Goal: Transaction & Acquisition: Register for event/course

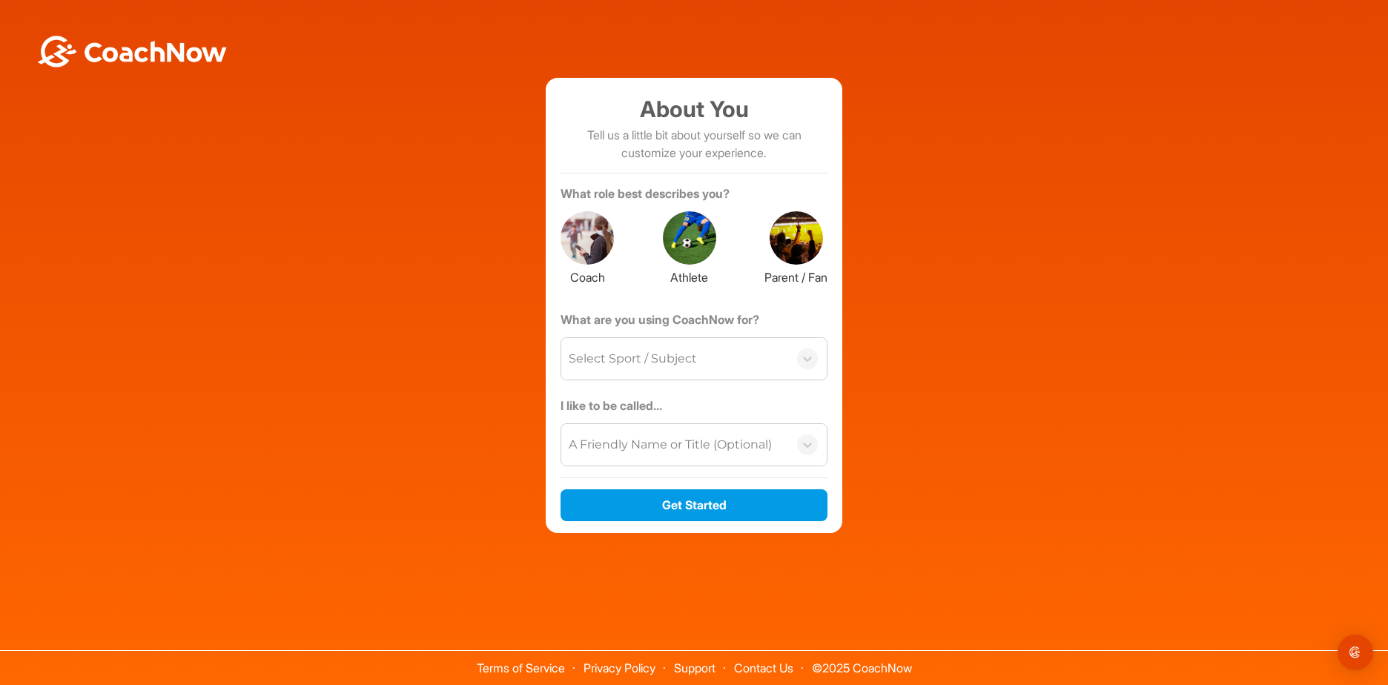
click at [674, 243] on div at bounding box center [689, 237] width 53 height 53
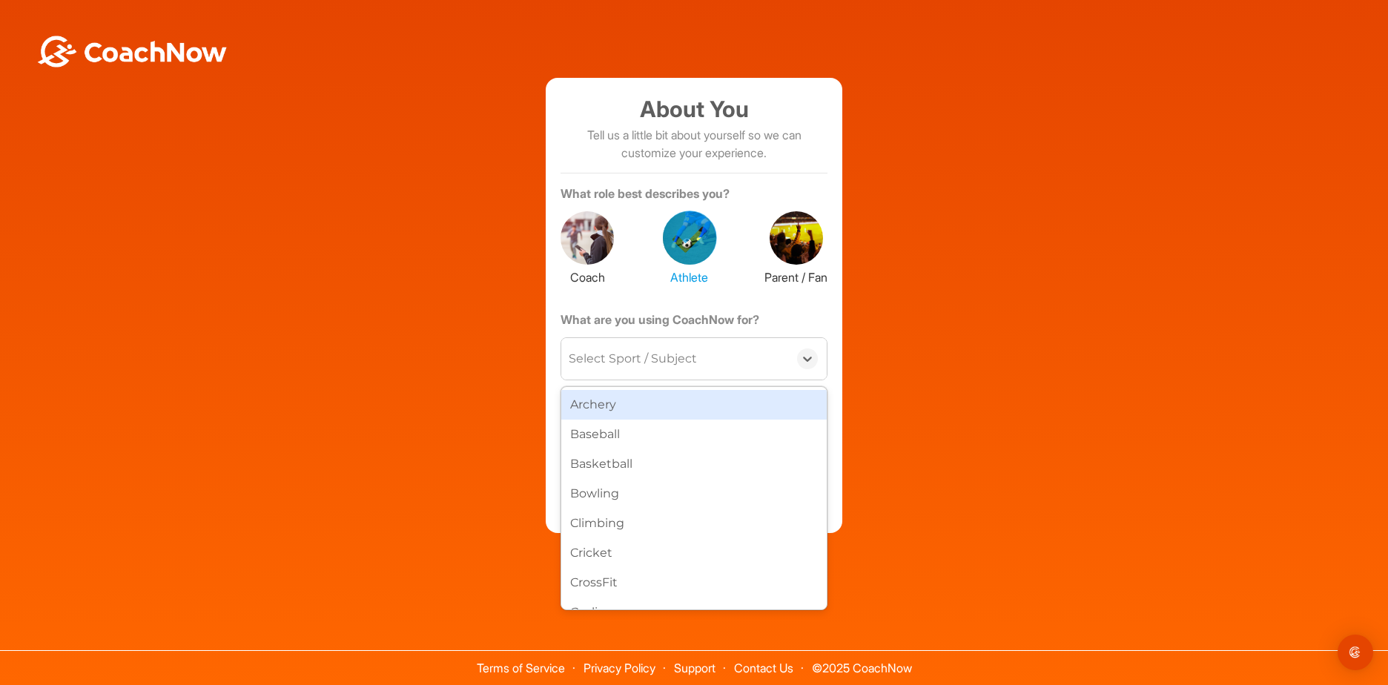
click at [699, 352] on div "Select Sport / Subject" at bounding box center [674, 359] width 227 height 42
type input "go"
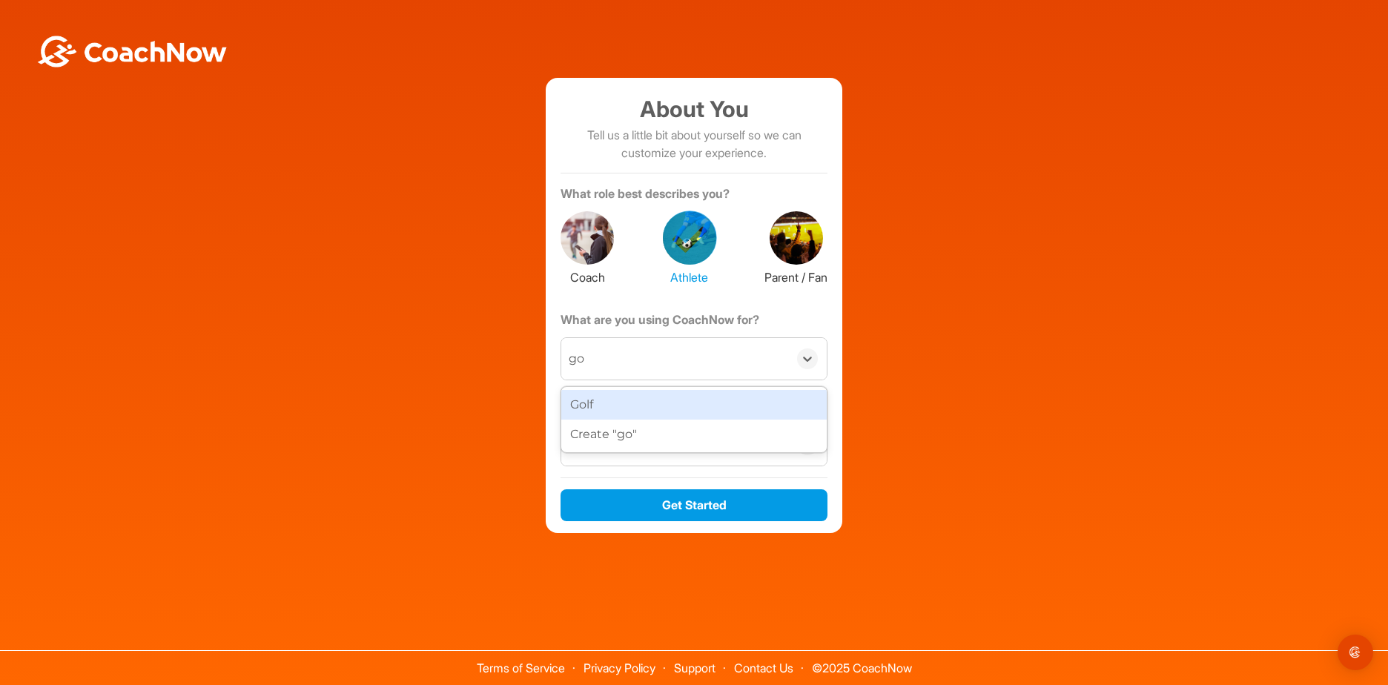
click at [651, 405] on div "Golf" at bounding box center [694, 405] width 266 height 30
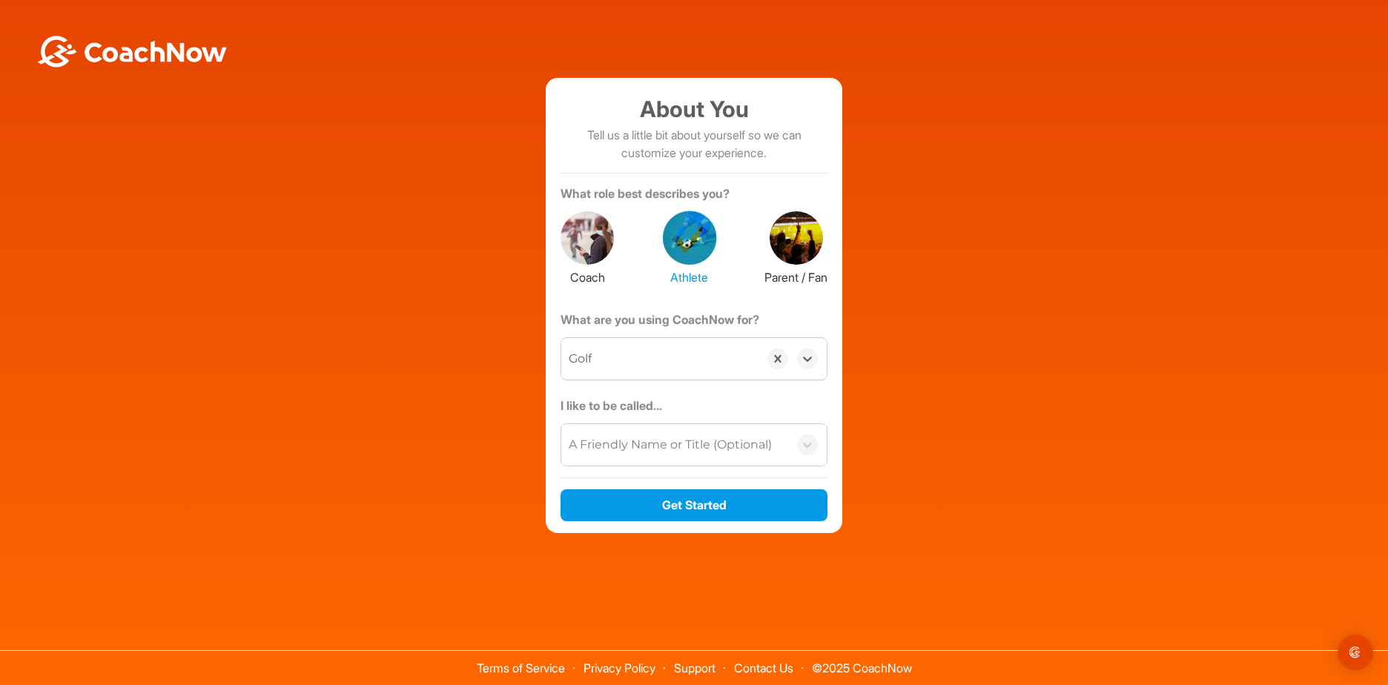
click at [652, 449] on div "A Friendly Name or Title (Optional)" at bounding box center [670, 445] width 203 height 18
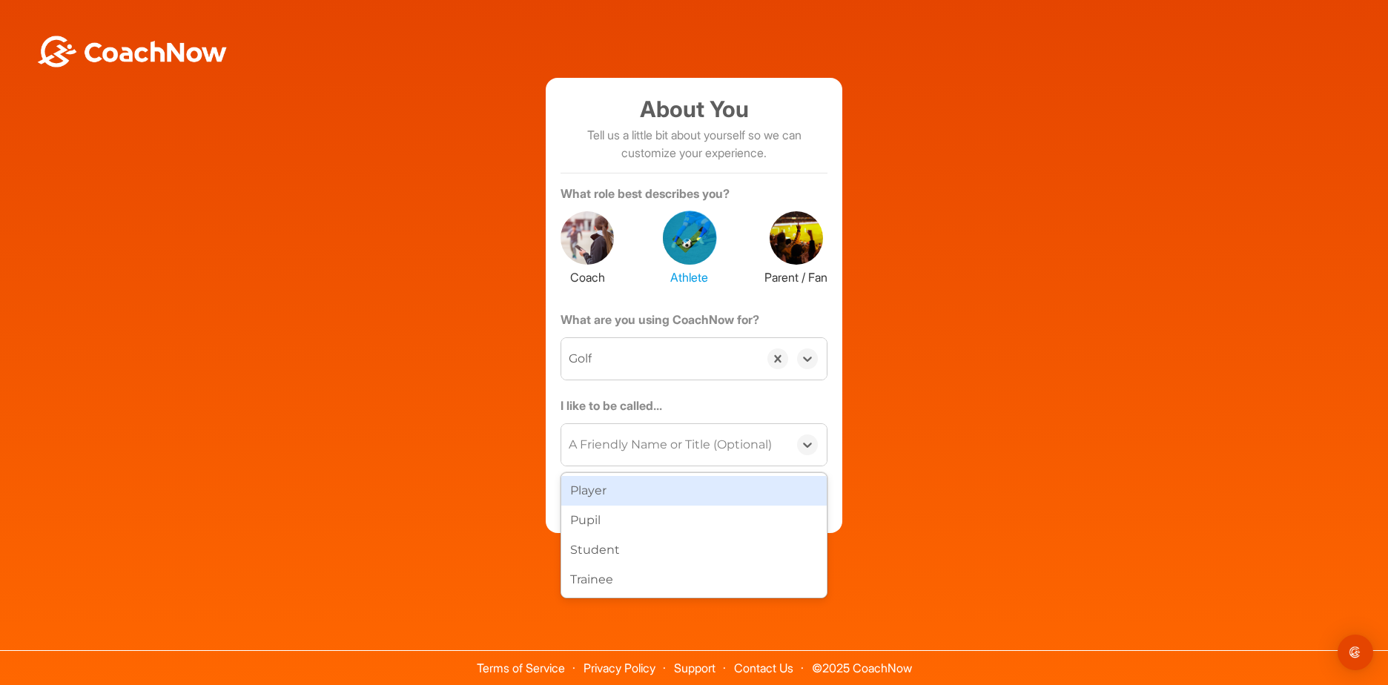
drag, startPoint x: 618, startPoint y: 492, endPoint x: 623, endPoint y: 509, distance: 17.1
click at [618, 493] on div "Player" at bounding box center [694, 491] width 266 height 30
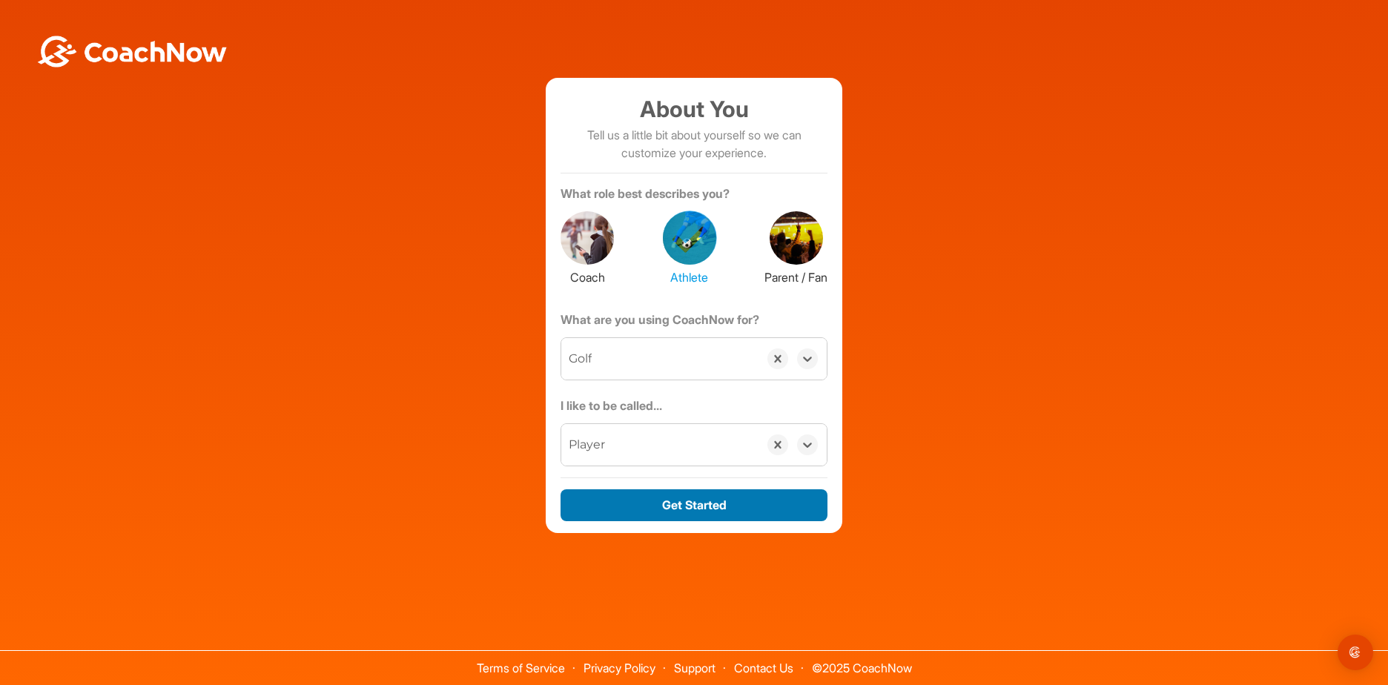
click at [653, 518] on button "Get Started" at bounding box center [694, 505] width 267 height 32
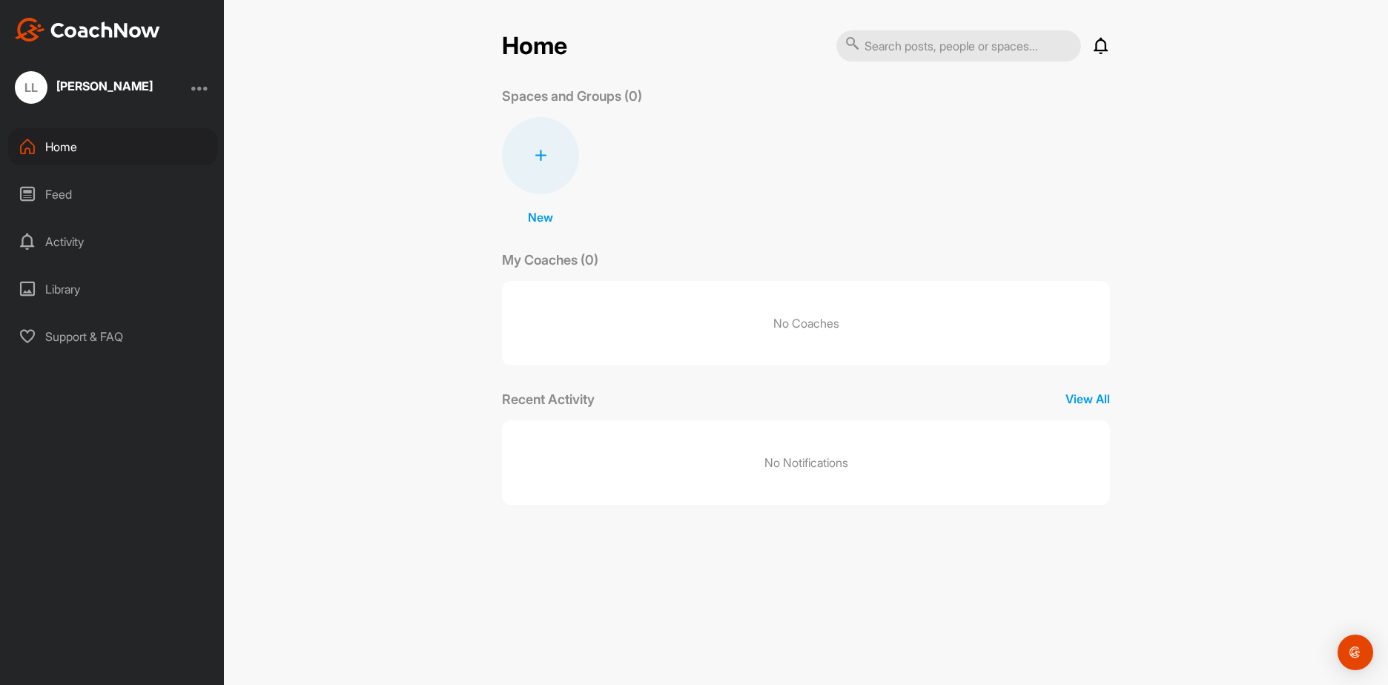
click at [205, 82] on div at bounding box center [200, 88] width 18 height 18
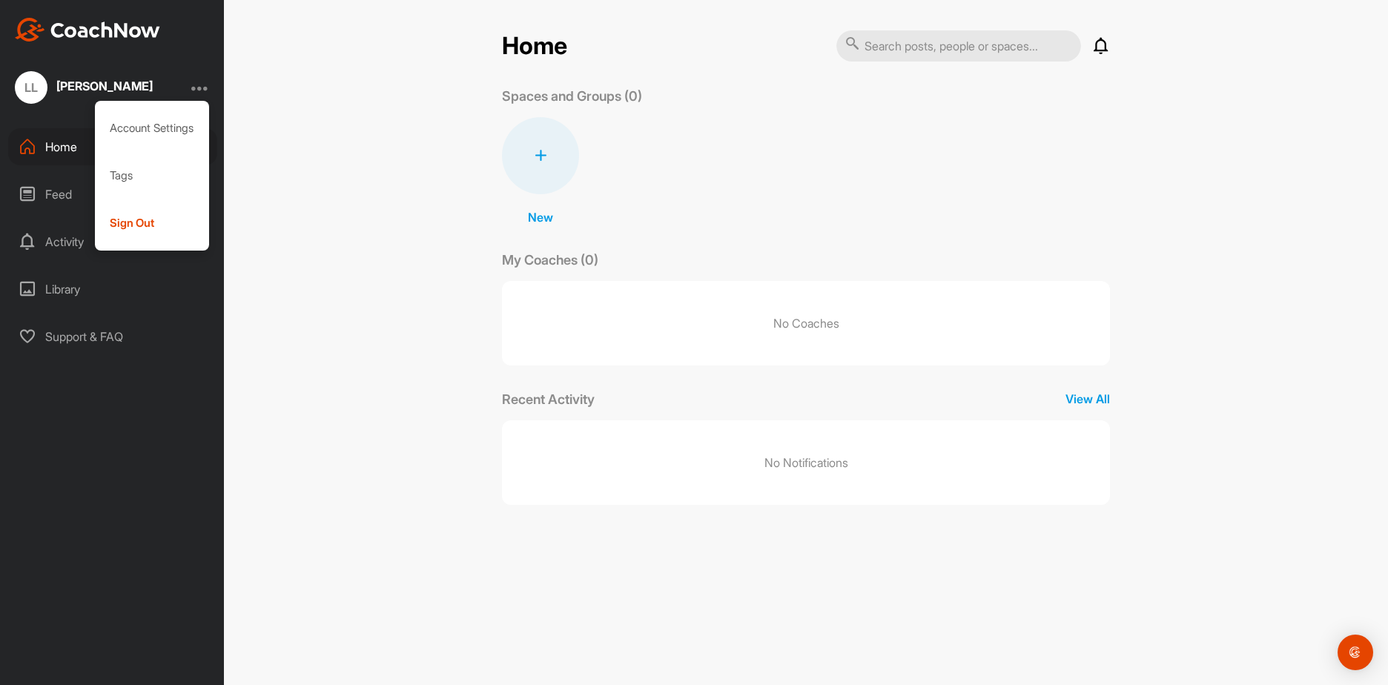
click at [257, 102] on div "Home Notifications Invitations No Notifications View All Spaces and Groups (0) …" at bounding box center [806, 342] width 1164 height 685
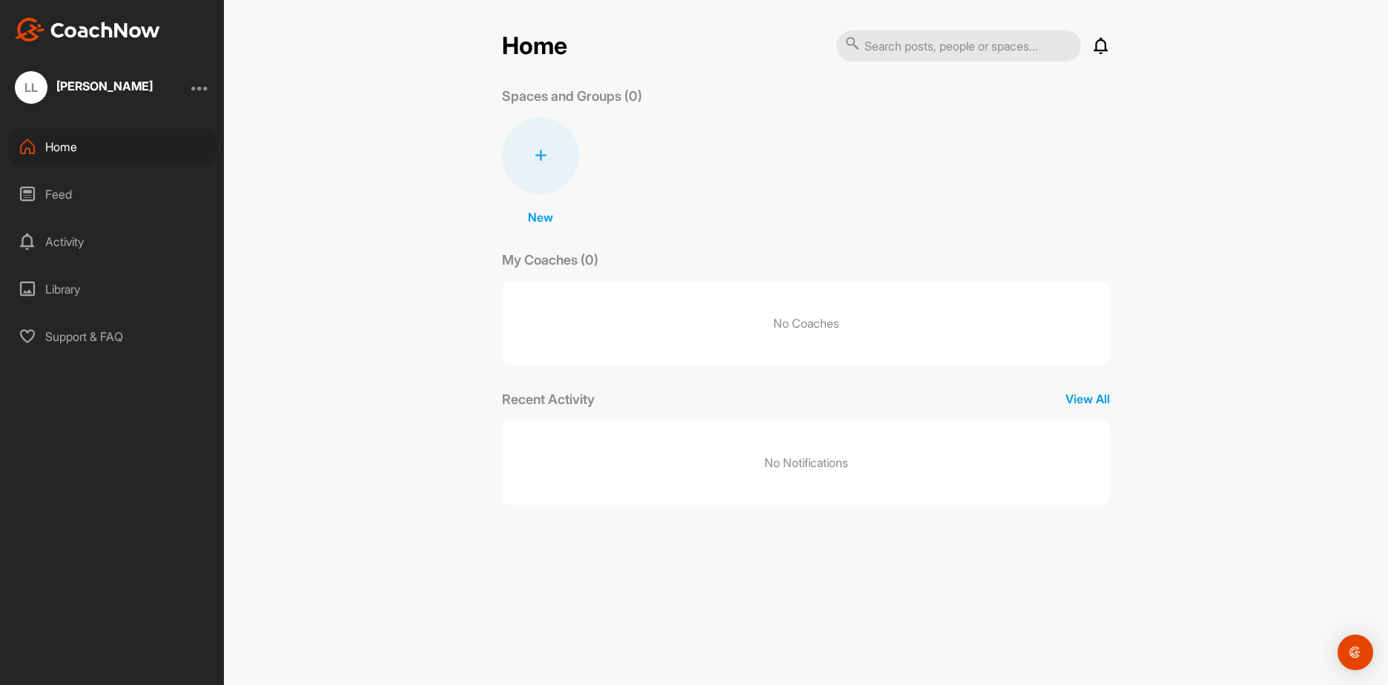
click at [200, 88] on div at bounding box center [200, 88] width 18 height 18
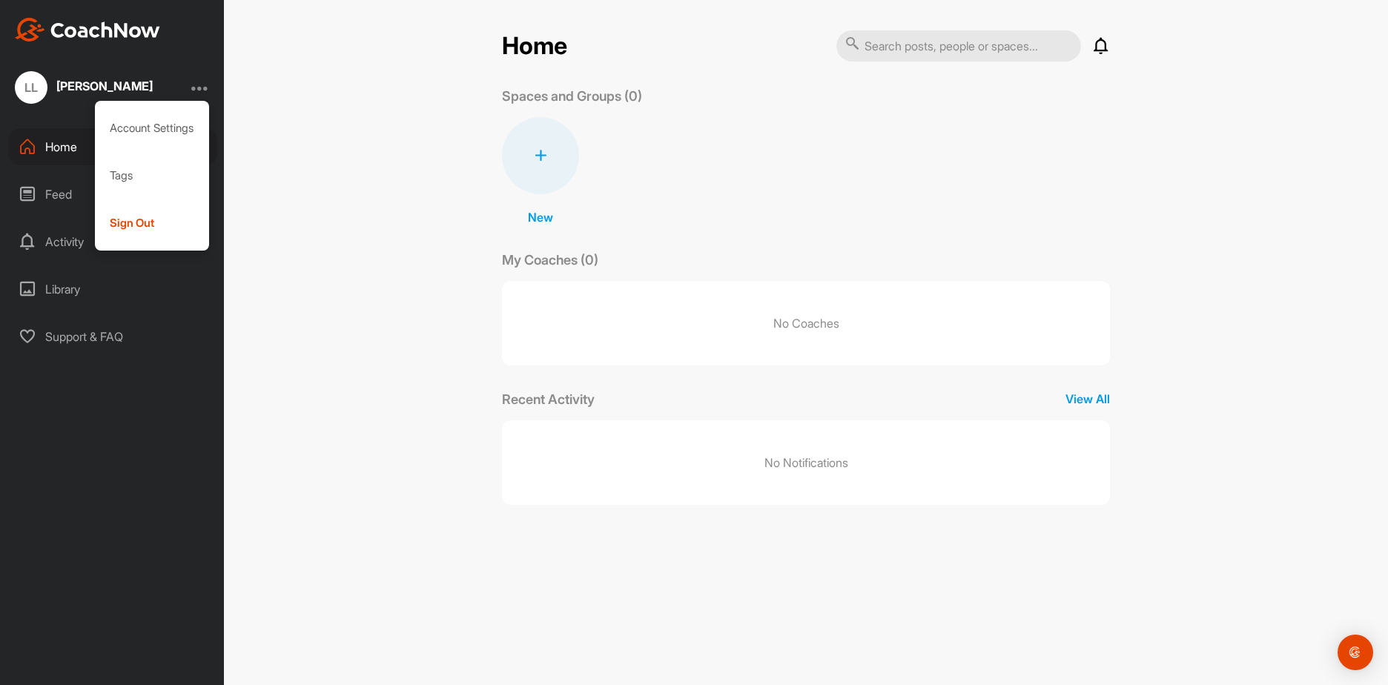
click at [260, 102] on div "Home Notifications Invitations No Notifications View All Spaces and Groups (0) …" at bounding box center [806, 342] width 1164 height 685
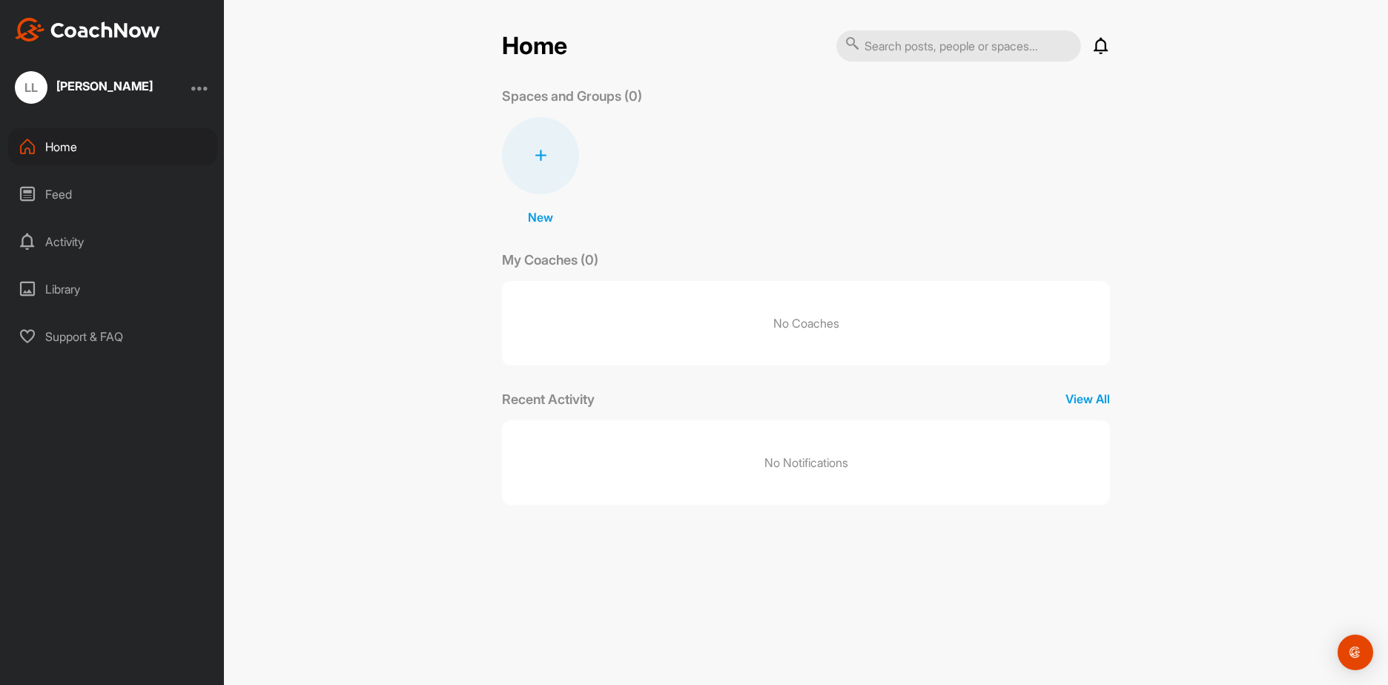
click at [1110, 50] on div "Home Notifications Invitations No Notifications View All Spaces and Groups (0) …" at bounding box center [806, 273] width 638 height 487
click at [1106, 49] on icon at bounding box center [1101, 46] width 18 height 18
click at [864, 76] on p "Invitations" at bounding box center [865, 80] width 56 height 14
click at [1062, 179] on span "Join" at bounding box center [1062, 178] width 24 height 15
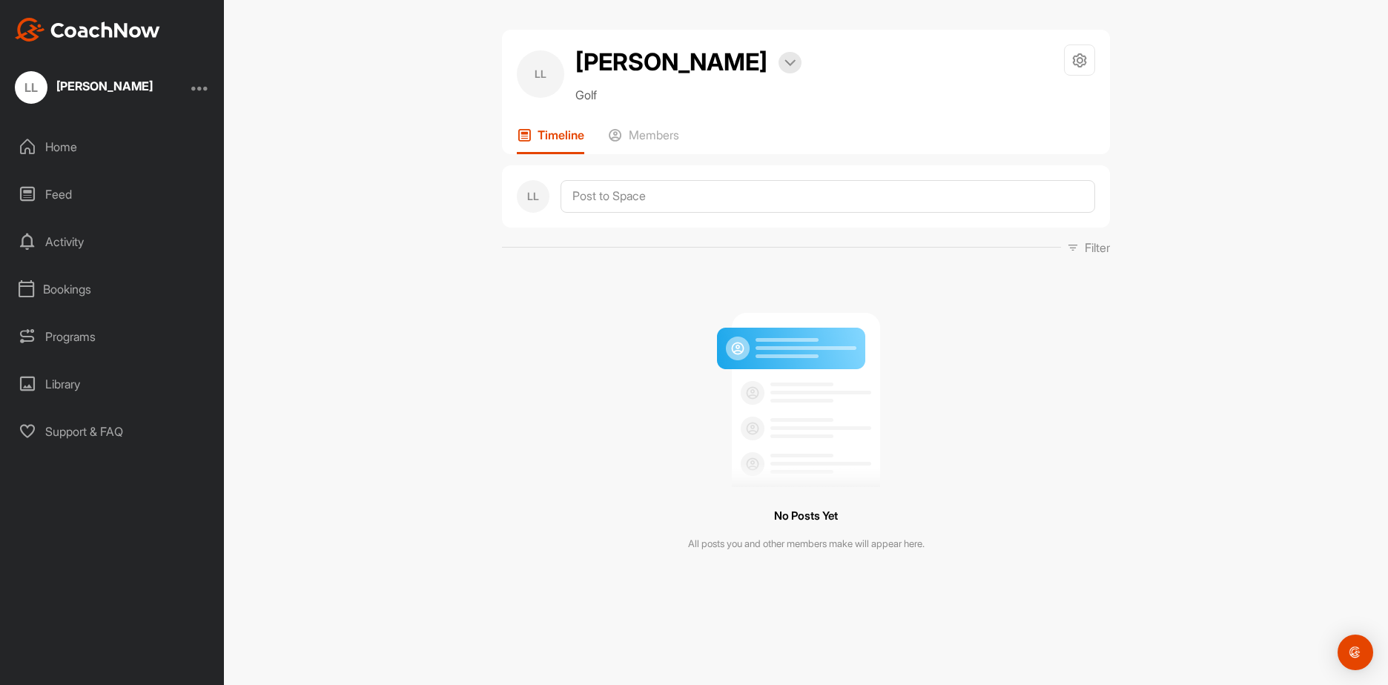
click at [207, 96] on div "[PERSON_NAME]" at bounding box center [112, 87] width 224 height 33
click at [205, 89] on div at bounding box center [200, 88] width 18 height 18
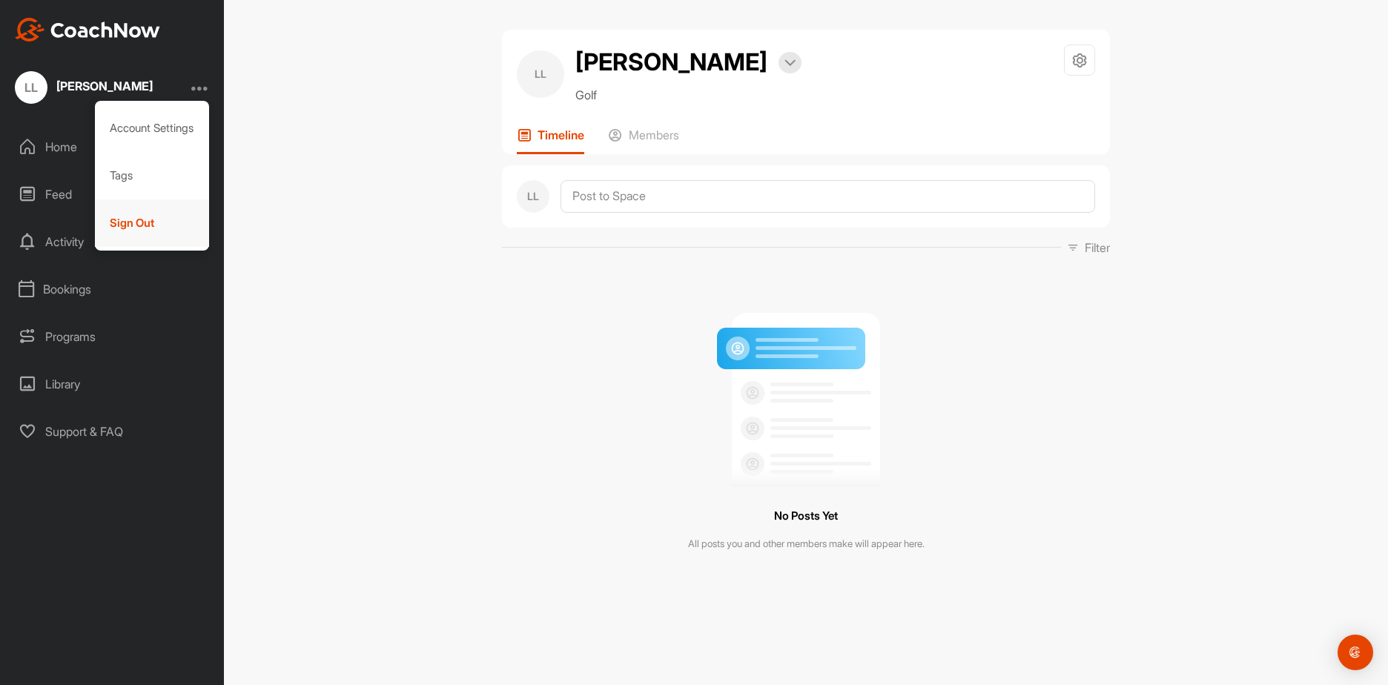
click at [148, 222] on div "Sign Out" at bounding box center [152, 222] width 115 height 47
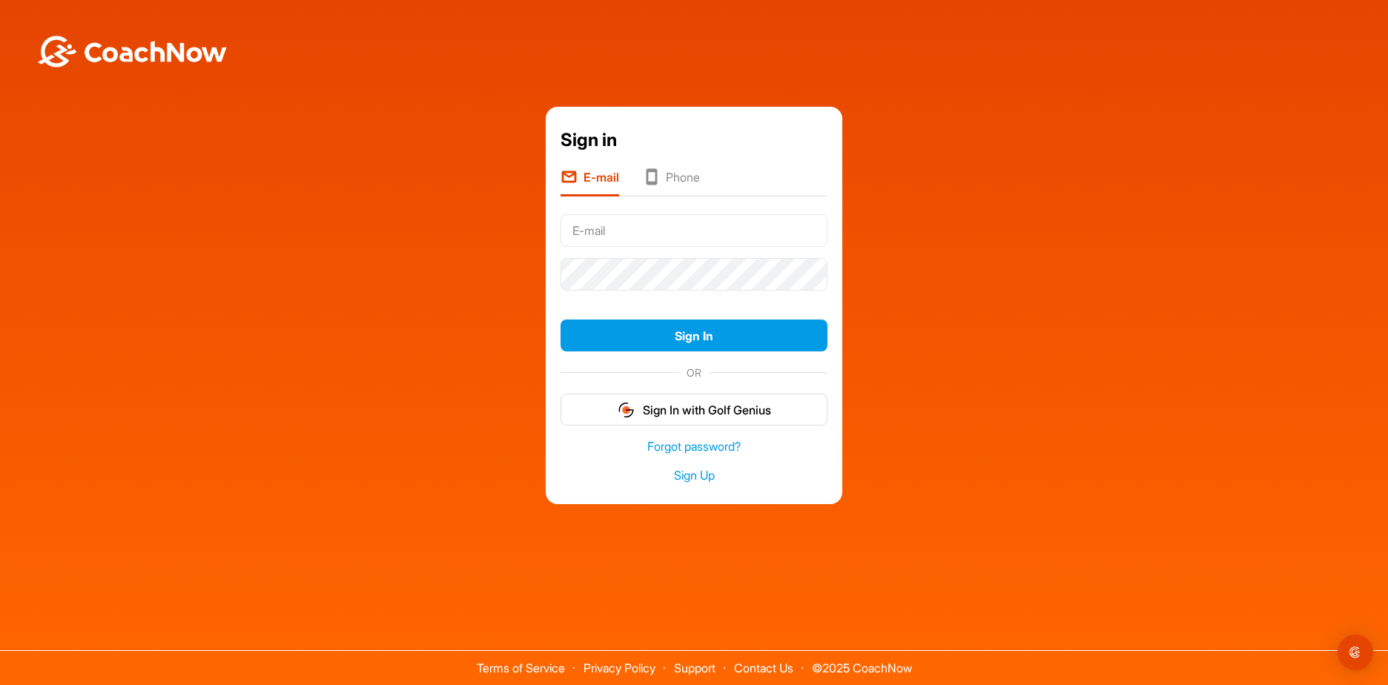
type input "[EMAIL_ADDRESS][DOMAIN_NAME]"
